Goal: Task Accomplishment & Management: Manage account settings

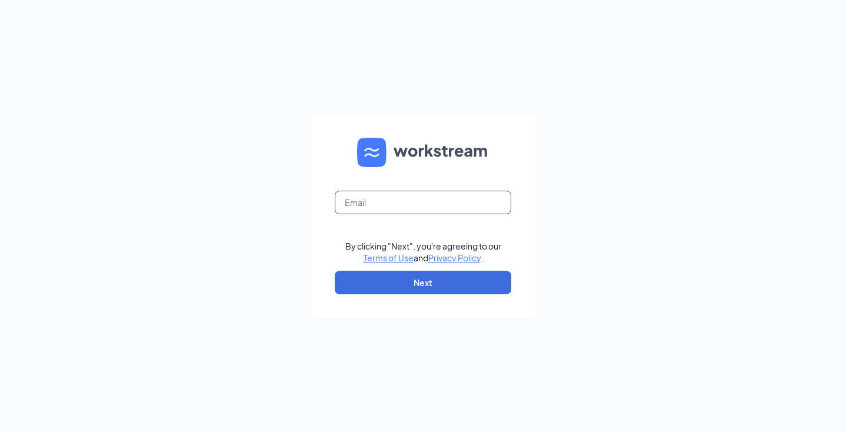
click at [404, 209] on input "text" at bounding box center [423, 203] width 177 height 24
type input "melissazutell@gmail.com"
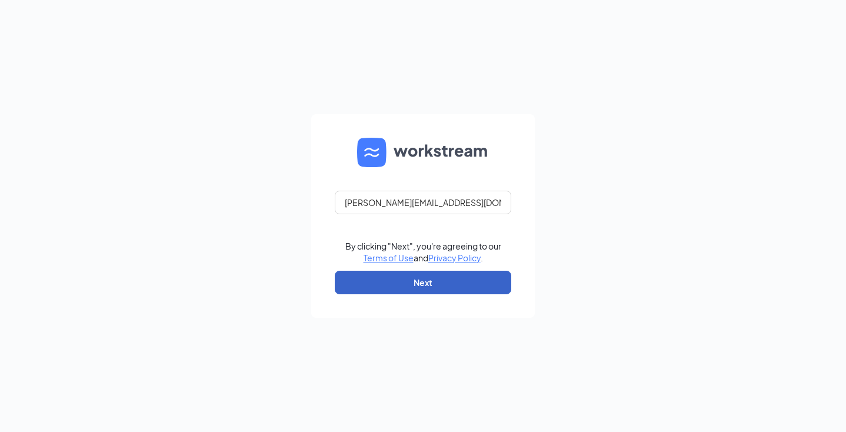
click at [428, 288] on button "Next" at bounding box center [423, 283] width 177 height 24
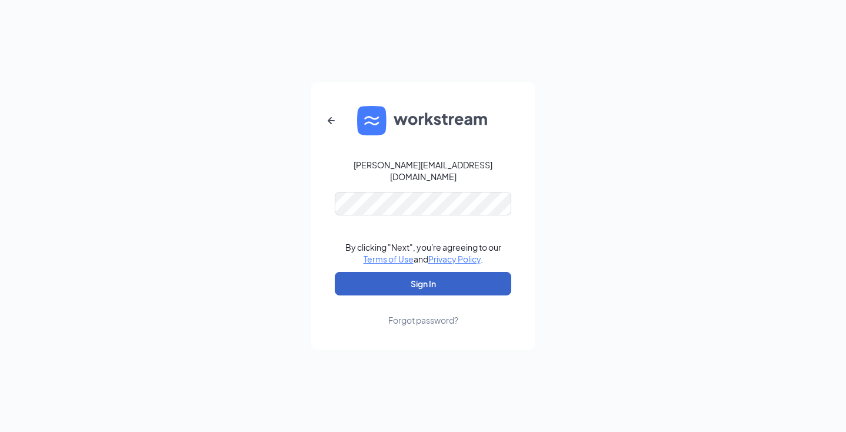
click at [408, 279] on button "Sign In" at bounding box center [423, 284] width 177 height 24
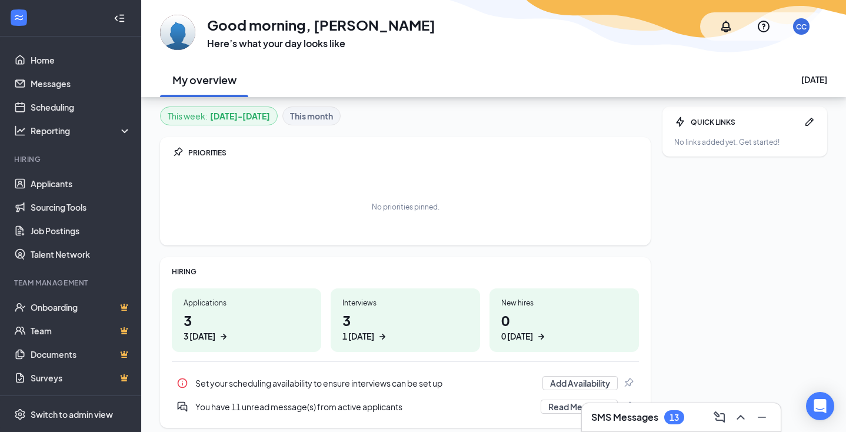
scroll to position [36, 0]
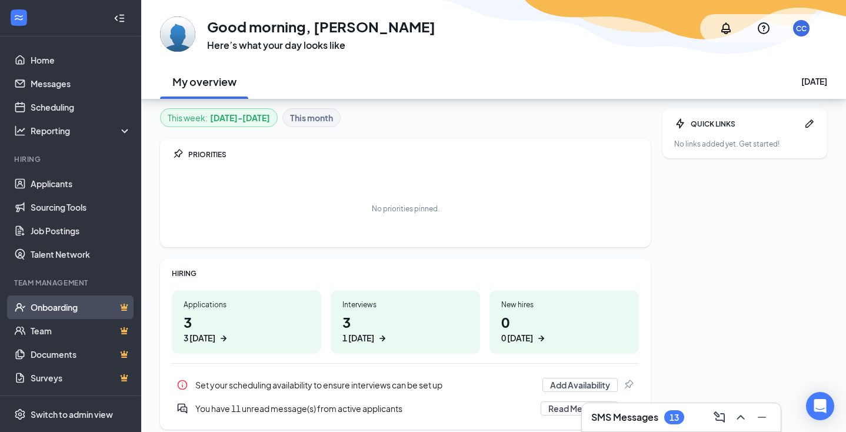
click at [105, 309] on link "Onboarding" at bounding box center [81, 307] width 101 height 24
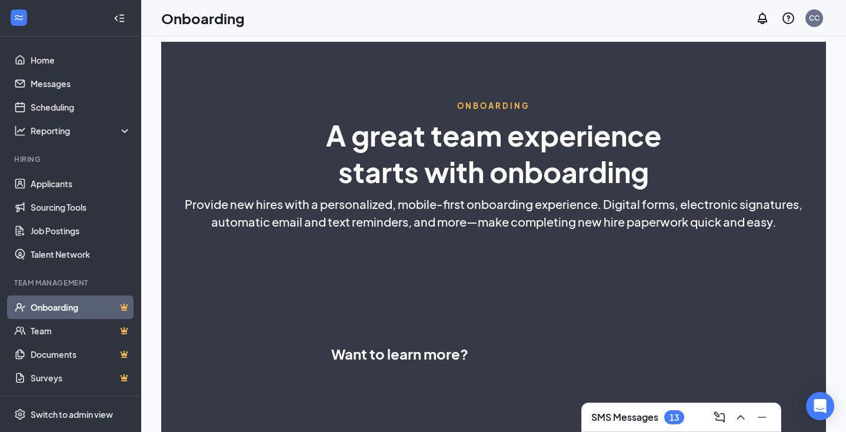
select select "US"
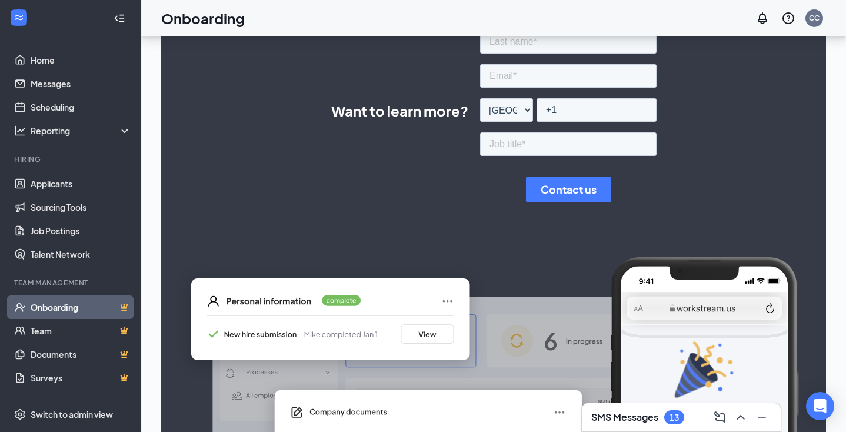
scroll to position [259, 0]
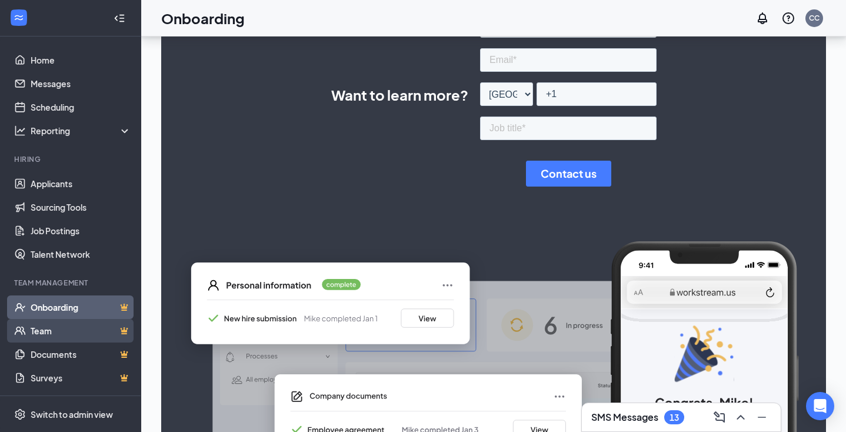
click at [87, 333] on link "Team" at bounding box center [81, 331] width 101 height 24
